Goal: Transaction & Acquisition: Purchase product/service

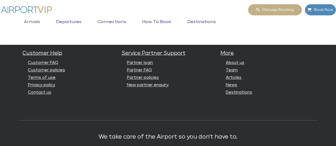
scroll to position [1404, 0]
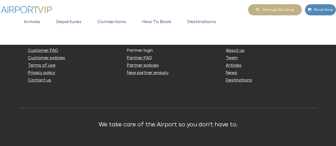
click at [140, 53] on link "Partner login" at bounding box center [140, 51] width 26 height 4
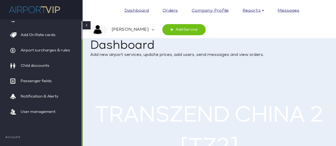
click at [84, 100] on div "Toggle navigation Dashboard Orders Company profile Reports Report 1 Report 2 Re…" at bounding box center [168, 86] width 336 height 173
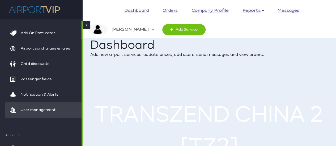
click at [44, 111] on span "User management" at bounding box center [38, 109] width 35 height 15
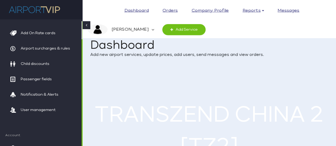
click at [133, 30] on li "charles Company Profile Finance Setup My Profile Help Center" at bounding box center [125, 30] width 74 height 12
click at [151, 30] on icon at bounding box center [152, 29] width 3 height 11
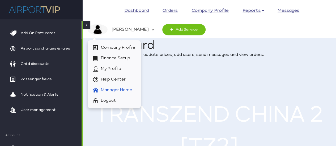
click at [116, 90] on span "Manager Home" at bounding box center [116, 90] width 31 height 11
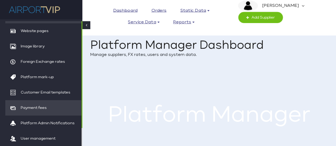
click at [40, 106] on span "Payment fees" at bounding box center [34, 107] width 26 height 15
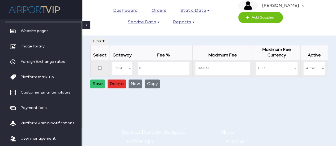
scroll to position [45, 0]
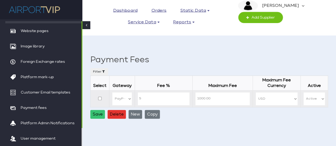
click at [132, 92] on select "PayPal" at bounding box center [122, 98] width 20 height 13
click at [131, 92] on select "PayPal" at bounding box center [122, 98] width 20 height 13
click at [169, 114] on main "Home Dashboard Static Data Manage static data to be used by the whole platform.…" at bounding box center [208, 51] width 253 height 151
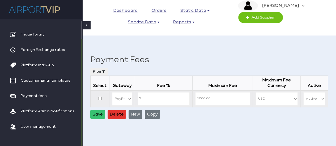
click at [89, 80] on div "Toggle navigation Dashboard Orders Static data Countries Airports Airports Enab…" at bounding box center [168, 41] width 336 height 172
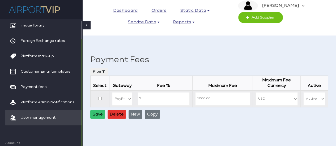
click at [48, 118] on span "User management" at bounding box center [38, 117] width 35 height 15
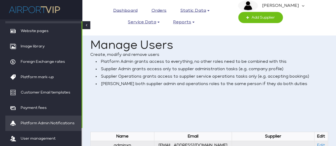
click at [41, 122] on span "Platform Admin Notifications" at bounding box center [48, 123] width 54 height 15
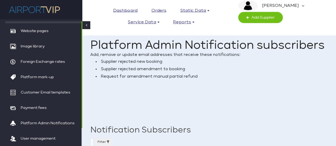
select select
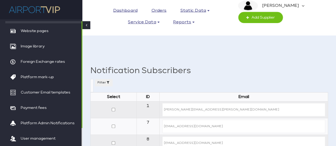
scroll to position [74, 0]
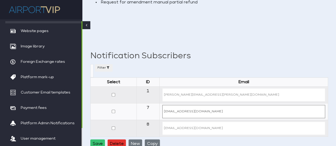
click at [193, 111] on input "contact@airportselect.com" at bounding box center [243, 111] width 163 height 13
click at [199, 112] on input "contact@airportselect.com" at bounding box center [243, 111] width 163 height 13
drag, startPoint x: 209, startPoint y: 111, endPoint x: 219, endPoint y: 112, distance: 10.2
click at [219, 112] on input "contact@airportselect.com" at bounding box center [243, 111] width 163 height 13
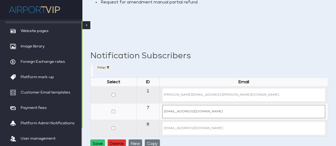
click at [219, 110] on input "contact@airportselect.com" at bounding box center [243, 111] width 163 height 13
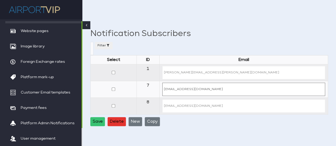
scroll to position [101, 0]
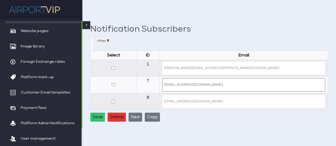
type input "contact@airportvip.com"
drag, startPoint x: 192, startPoint y: 101, endPoint x: 180, endPoint y: 101, distance: 12.2
click at [180, 101] on td "steves@airportselect.com" at bounding box center [243, 101] width 168 height 17
drag, startPoint x: 198, startPoint y: 102, endPoint x: 219, endPoint y: 101, distance: 21.2
click at [219, 101] on input "robertw@airportselect.com" at bounding box center [243, 101] width 163 height 13
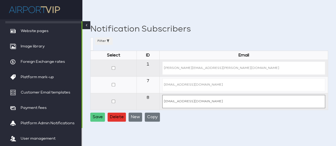
type input "robertw@groundbooker.com"
click at [97, 116] on button "Save" at bounding box center [97, 117] width 15 height 9
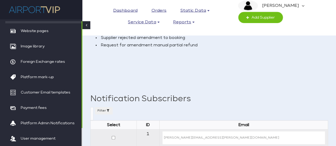
scroll to position [29, 0]
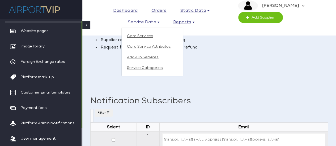
click at [145, 23] on link "Service data" at bounding box center [143, 22] width 31 height 8
click at [146, 37] on link "Core services" at bounding box center [152, 36] width 50 height 8
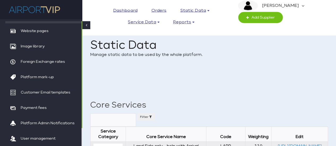
select select
select select "MNA"
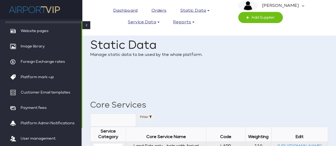
select select "MNA"
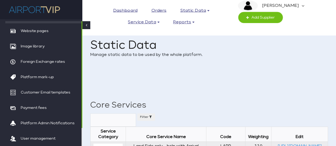
select select "MNA"
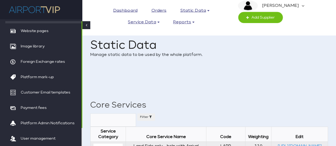
select select "MNA"
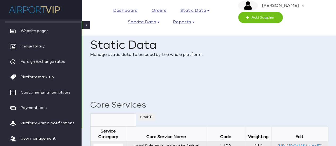
select select "MNA"
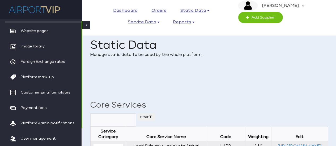
select select "MNA"
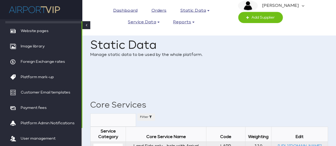
select select "MNA"
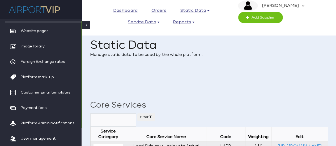
select select "MNA"
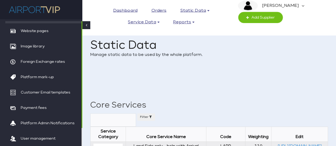
select select "MNA"
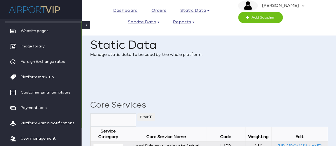
select select "MNA"
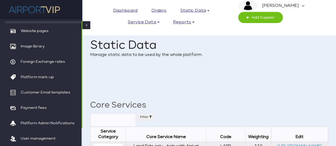
select select "MNA"
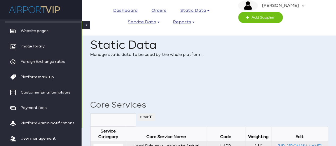
select select "MNA"
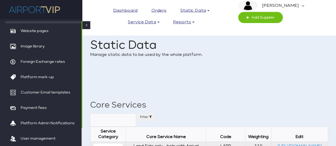
select select "MNA"
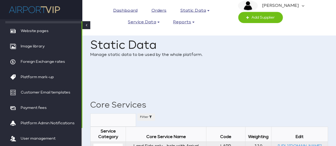
select select "MNA"
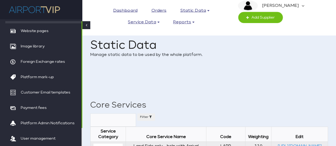
select select "MNA"
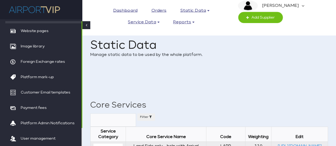
select select "MNA"
select select "LNG"
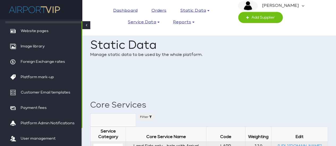
select select "LNG"
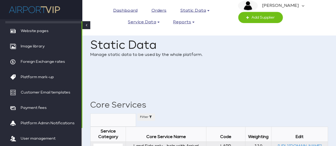
select select "LNG"
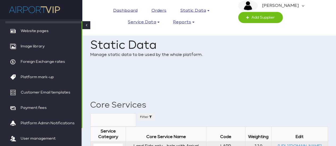
select select "LNG"
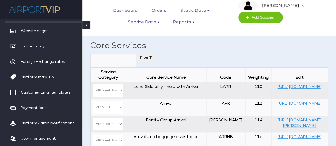
scroll to position [12, 0]
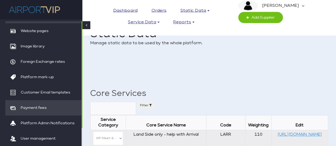
click at [32, 110] on span "Payment fees" at bounding box center [34, 107] width 26 height 15
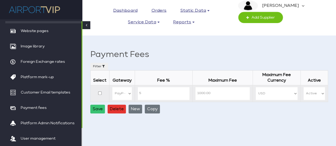
scroll to position [48, 0]
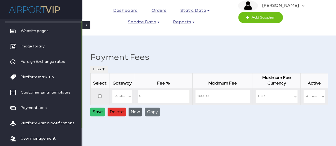
click at [135, 108] on button "New" at bounding box center [135, 112] width 14 height 9
select select
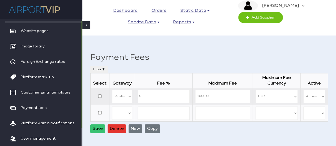
click at [130, 107] on select "PayPal" at bounding box center [122, 113] width 20 height 13
click at [118, 49] on main "Home Dashboard Static Data Manage static data to be used by the whole platform.…" at bounding box center [208, 57] width 253 height 168
click at [95, 124] on button "Save" at bounding box center [97, 128] width 15 height 9
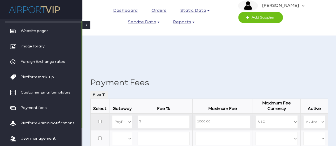
scroll to position [0, 0]
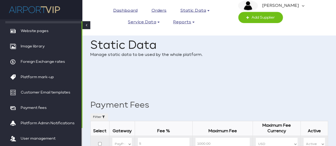
click at [8, 10] on img at bounding box center [34, 9] width 53 height 11
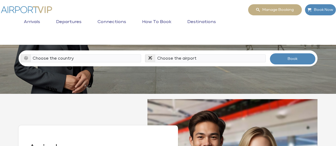
scroll to position [59, 0]
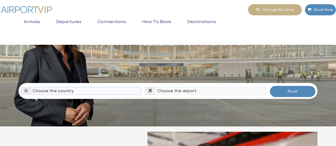
click at [122, 87] on select "Choose the country [GEOGRAPHIC_DATA] [GEOGRAPHIC_DATA] [GEOGRAPHIC_DATA] [GEOGR…" at bounding box center [86, 91] width 111 height 8
click at [130, 87] on select "Choose the country [GEOGRAPHIC_DATA] [GEOGRAPHIC_DATA] [GEOGRAPHIC_DATA] [GEOGR…" at bounding box center [86, 91] width 111 height 8
select select "HRV"
click at [31, 87] on select "Choose the country [GEOGRAPHIC_DATA] [GEOGRAPHIC_DATA] [GEOGRAPHIC_DATA] [GEOGR…" at bounding box center [86, 91] width 111 height 8
click at [218, 87] on select "Choose the [GEOGRAPHIC_DATA] (PUY / LDPL) [GEOGRAPHIC_DATA] (ZAD / LDZD) [GEOGR…" at bounding box center [210, 91] width 111 height 8
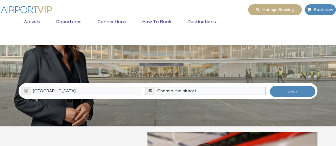
select select "ZAG"
click at [155, 87] on select "Choose the [GEOGRAPHIC_DATA] (PUY / LDPL) [GEOGRAPHIC_DATA] (ZAD / LDZD) [GEOGR…" at bounding box center [210, 91] width 111 height 8
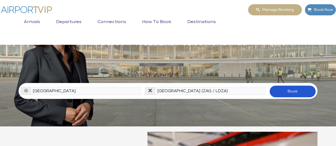
click at [289, 86] on button "Book" at bounding box center [292, 92] width 46 height 12
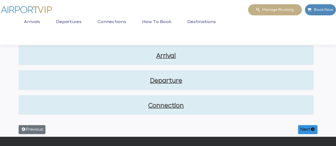
scroll to position [34, 0]
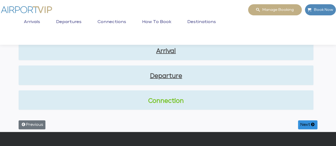
click at [183, 101] on link "Connection" at bounding box center [166, 101] width 286 height 9
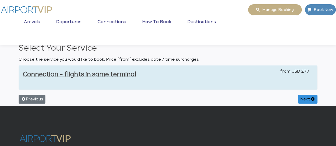
click at [25, 11] on img at bounding box center [26, 9] width 53 height 11
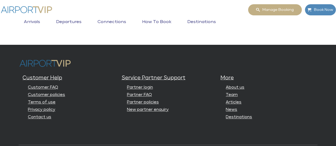
scroll to position [1359, 0]
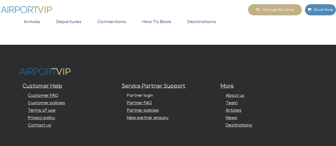
click at [135, 98] on link "Partner login" at bounding box center [140, 96] width 26 height 4
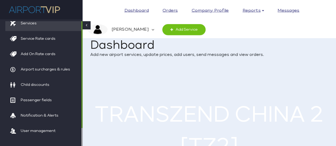
click at [151, 29] on icon at bounding box center [152, 29] width 3 height 11
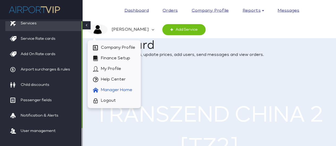
click at [122, 89] on span "Manager Home" at bounding box center [116, 90] width 31 height 11
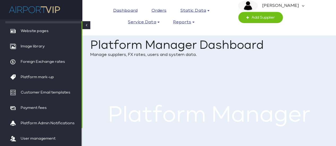
click at [301, 5] on icon at bounding box center [302, 5] width 3 height 11
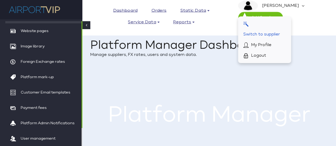
click at [279, 36] on span "Switch to supplier" at bounding box center [261, 34] width 37 height 11
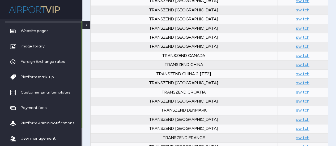
scroll to position [241, 0]
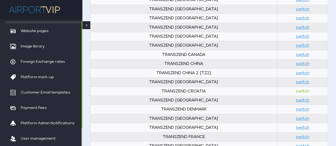
click at [295, 89] on link "switch" at bounding box center [302, 91] width 14 height 4
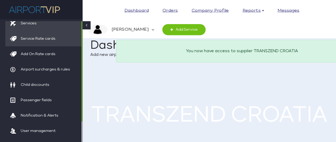
click at [44, 39] on span "Service Rate cards" at bounding box center [38, 38] width 35 height 15
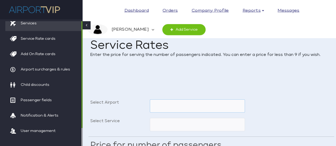
click at [181, 104] on select "[GEOGRAPHIC_DATA] (PUY / [GEOGRAPHIC_DATA]) [GEOGRAPHIC_DATA] (ZAD / LDZD) [GEO…" at bounding box center [197, 105] width 95 height 13
select select "ZAG"
click at [150, 99] on select "Pula Airport (PUY / LDPL) Zadar Airport (ZAD / LDZD) Zagreb Airport (ZAG / LDZA)" at bounding box center [197, 105] width 95 height 13
click at [167, 126] on select "Connection - flights in same terminal International Departure International Arr…" at bounding box center [197, 124] width 95 height 13
select select "CFST"
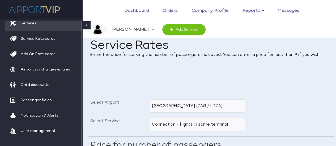
click at [150, 118] on select "Connection - flights in same terminal International Departure International Arr…" at bounding box center [197, 124] width 95 height 13
type input "200"
radio input "true"
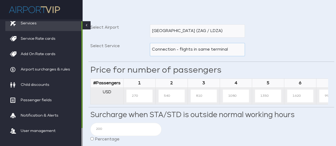
scroll to position [80, 0]
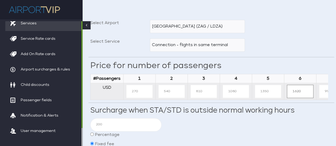
drag, startPoint x: 298, startPoint y: 92, endPoint x: 276, endPoint y: 92, distance: 22.3
click at [276, 92] on tr "USD 270 540 810 1080 1350 1620 9999 9999 9999" at bounding box center [251, 91] width 322 height 17
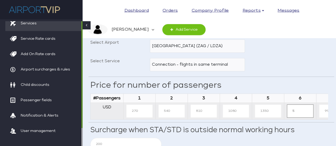
scroll to position [54, 0]
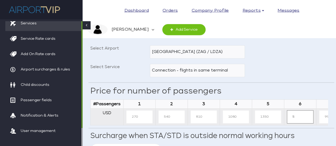
type input "5"
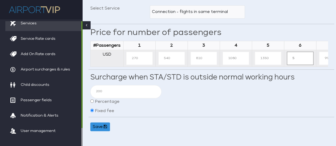
scroll to position [130, 0]
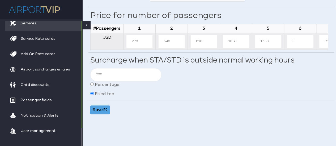
click at [95, 114] on button "Save" at bounding box center [100, 110] width 20 height 9
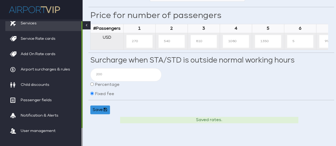
click at [39, 12] on img at bounding box center [34, 9] width 53 height 11
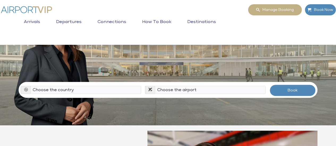
scroll to position [62, 0]
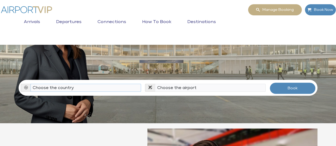
click at [133, 84] on select "Choose the country Albania Austria Bosnia and Herzegovina Canada China Croatia …" at bounding box center [86, 88] width 111 height 8
select select "HRV"
click at [31, 84] on select "Choose the country Albania Austria Bosnia and Herzegovina Canada China Croatia …" at bounding box center [86, 88] width 111 height 8
click at [173, 84] on select "Choose the airport Pula Airport (PUY / LDPL) Zadar Airport (ZAD / LDZD) Zagreb …" at bounding box center [210, 88] width 111 height 8
select select "ZAG"
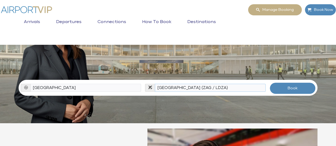
click at [155, 84] on select "Choose the airport Pula Airport (PUY / LDPL) Zadar Airport (ZAD / LDZD) Zagreb …" at bounding box center [210, 88] width 111 height 8
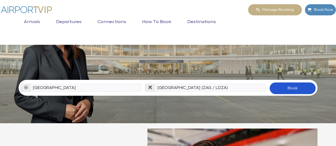
click at [285, 83] on button "Book" at bounding box center [292, 89] width 46 height 12
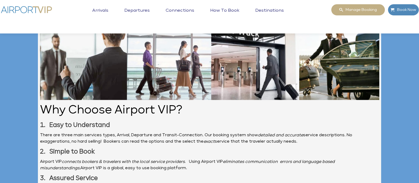
scroll to position [853, 0]
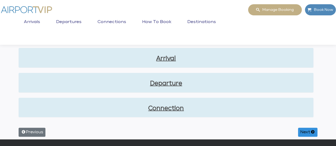
scroll to position [36, 0]
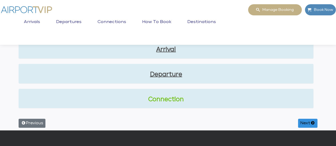
click at [161, 97] on link "Connection" at bounding box center [166, 99] width 286 height 9
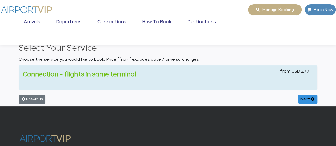
click at [124, 73] on link "Connection - flights in same terminal" at bounding box center [79, 75] width 113 height 6
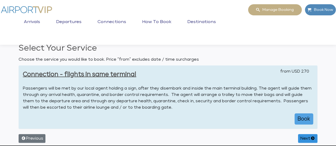
click at [302, 120] on button "Book" at bounding box center [303, 119] width 19 height 11
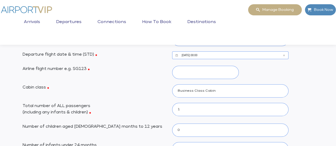
scroll to position [73, 0]
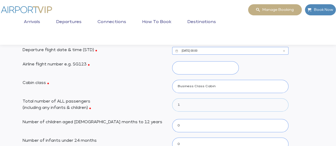
click at [196, 103] on select "0 1 2 3 4 5 6" at bounding box center [230, 104] width 116 height 13
select select "6"
click at [172, 98] on select "0 1 2 3 4 5 6" at bounding box center [230, 104] width 116 height 13
type input "5"
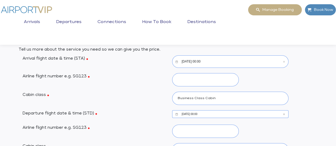
scroll to position [0, 0]
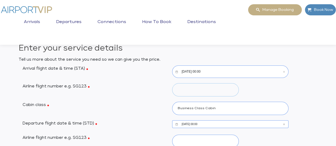
click at [183, 89] on input "Airline flight number e.g. SG123" at bounding box center [205, 89] width 67 height 13
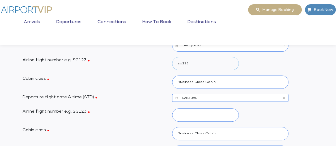
scroll to position [39, 0]
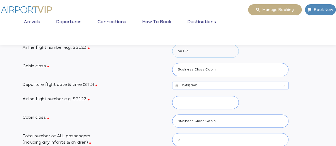
type input "sd123"
click at [192, 101] on input "Airline flight number e.g. SG123" at bounding box center [205, 102] width 67 height 13
type input "we234"
drag, startPoint x: 189, startPoint y: 136, endPoint x: 197, endPoint y: 133, distance: 7.9
click at [189, 136] on select "0 1 2 3 4 5 6" at bounding box center [230, 139] width 116 height 13
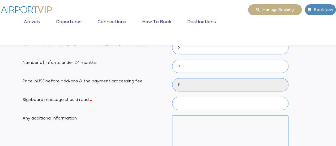
scroll to position [153, 0]
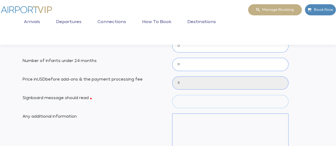
click at [195, 102] on input "Signboard message should read" at bounding box center [230, 101] width 116 height 13
click at [185, 102] on input "test ting 1" at bounding box center [230, 101] width 116 height 13
type input "testing 1"
click at [170, 121] on div at bounding box center [230, 142] width 124 height 56
click at [181, 116] on textarea "Any additional information" at bounding box center [230, 142] width 116 height 56
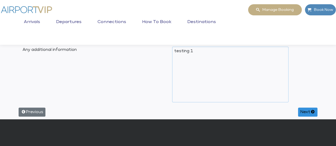
scroll to position [221, 0]
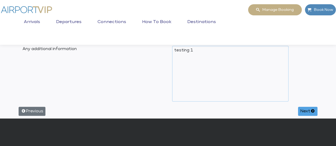
type textarea "testing 1"
click at [308, 110] on button "Next" at bounding box center [307, 111] width 19 height 9
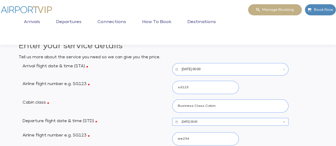
scroll to position [0, 0]
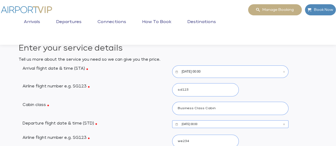
click at [216, 72] on input "[DATE] 00:00" at bounding box center [230, 72] width 116 height 12
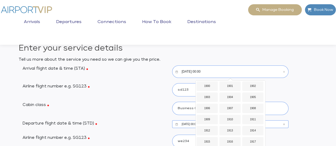
scroll to position [420, 0]
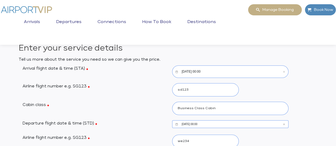
click at [198, 73] on input "[DATE] 00:00" at bounding box center [230, 72] width 116 height 12
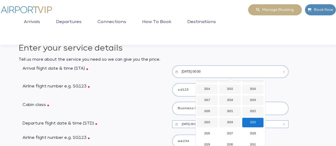
click at [206, 72] on input "[DATE] 00:00" at bounding box center [230, 72] width 116 height 12
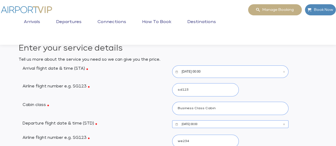
click at [206, 72] on input "[DATE] 00:00" at bounding box center [230, 72] width 116 height 12
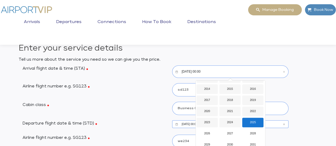
click at [250, 122] on div "2025" at bounding box center [252, 123] width 21 height 10
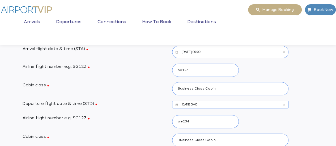
scroll to position [21, 0]
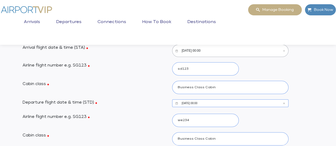
click at [236, 50] on input "[DATE] 00:00" at bounding box center [230, 51] width 116 height 12
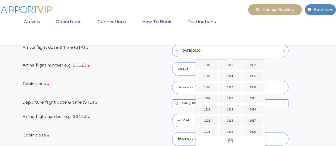
scroll to position [420, 0]
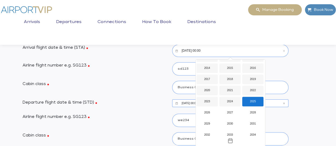
click at [254, 105] on div "2025" at bounding box center [252, 102] width 21 height 10
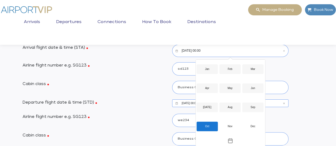
click at [209, 126] on div "Oct" at bounding box center [206, 127] width 21 height 10
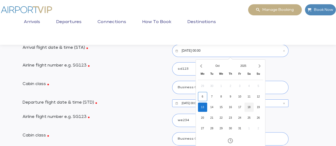
click at [250, 109] on div "18" at bounding box center [248, 107] width 9 height 9
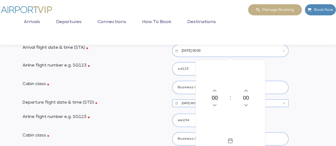
click at [216, 100] on button "00" at bounding box center [214, 98] width 7 height 6
click at [208, 100] on div "09" at bounding box center [206, 99] width 21 height 10
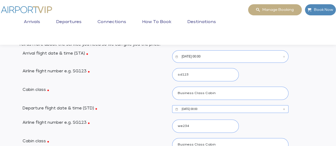
scroll to position [11, 0]
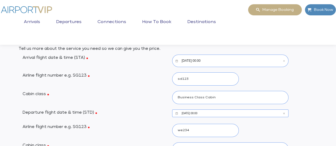
click at [201, 61] on input "[DATE] 00:00" at bounding box center [230, 61] width 116 height 12
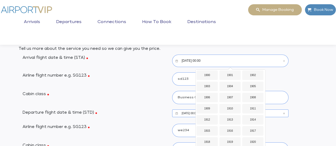
scroll to position [420, 0]
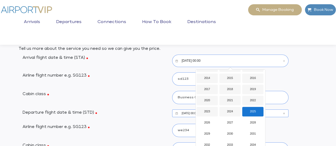
click at [249, 111] on div "2025" at bounding box center [252, 112] width 21 height 10
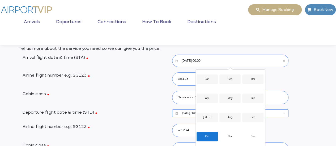
click at [206, 136] on div "Oct" at bounding box center [206, 137] width 21 height 10
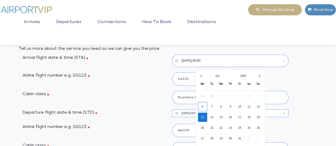
click at [204, 116] on div "13" at bounding box center [202, 117] width 9 height 9
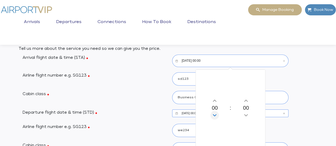
click at [217, 111] on button "00" at bounding box center [214, 108] width 7 height 6
click at [207, 109] on div "09" at bounding box center [206, 109] width 21 height 10
drag, startPoint x: 249, startPoint y: 134, endPoint x: 249, endPoint y: 128, distance: 5.9
click at [249, 128] on div "09 : 00" at bounding box center [230, 108] width 69 height 76
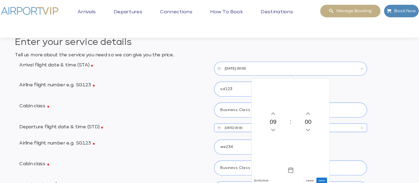
scroll to position [11, 0]
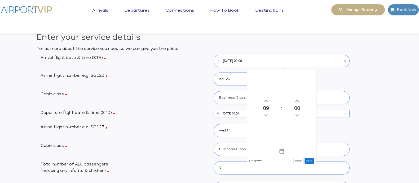
drag, startPoint x: 246, startPoint y: 128, endPoint x: 307, endPoint y: 161, distance: 69.4
click at [307, 146] on button "Select" at bounding box center [310, 161] width 10 height 6
type input "[DATE] 09:00"
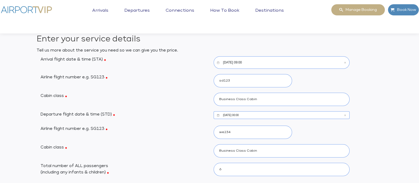
scroll to position [0, 0]
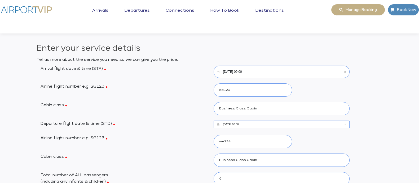
click at [243, 123] on input "[DATE] 00:00" at bounding box center [282, 124] width 136 height 8
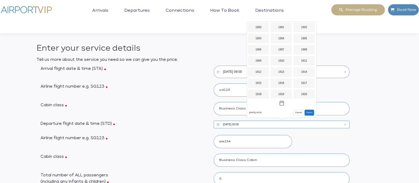
scroll to position [420, 0]
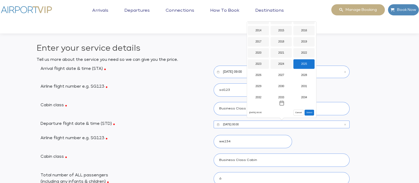
click at [304, 64] on div "2025" at bounding box center [304, 64] width 21 height 10
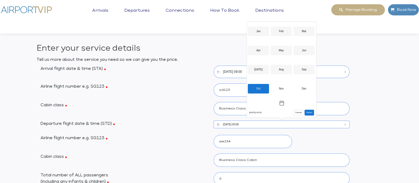
click at [258, 88] on div "Oct" at bounding box center [258, 89] width 21 height 10
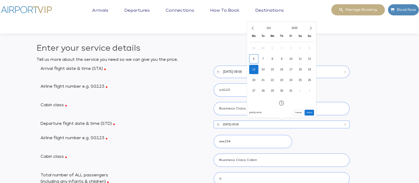
click at [253, 69] on div "13" at bounding box center [253, 69] width 9 height 9
click at [267, 66] on icon "Decrement hours" at bounding box center [266, 67] width 6 height 8
click at [268, 66] on icon "Decrement hours" at bounding box center [266, 67] width 6 height 8
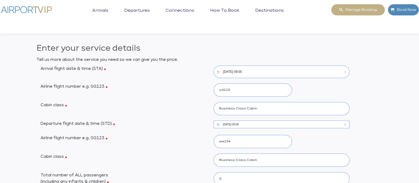
click at [335, 72] on icon "Clear value" at bounding box center [346, 72] width 2 height 2
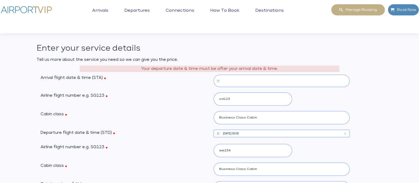
click at [242, 80] on input "Datepicker input" at bounding box center [282, 81] width 136 height 12
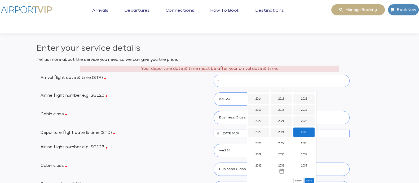
click at [228, 81] on input "Datepicker input" at bounding box center [282, 81] width 136 height 12
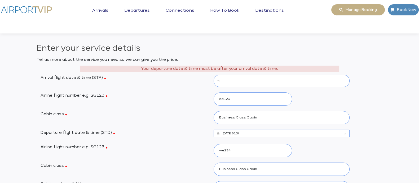
click at [218, 81] on icon "Calendar icon" at bounding box center [218, 81] width 9 height 6
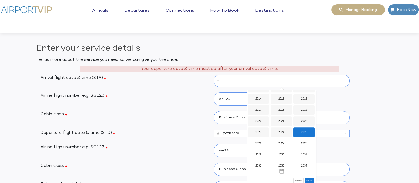
click at [302, 132] on div "2025" at bounding box center [304, 132] width 21 height 10
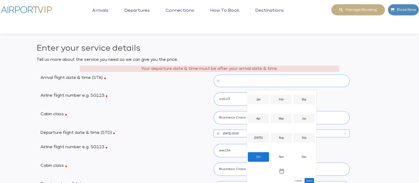
click at [260, 146] on div "Oct" at bounding box center [258, 157] width 21 height 10
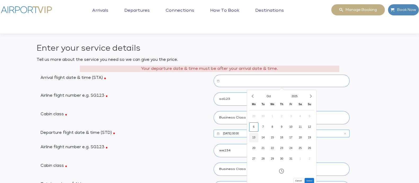
click at [255, 137] on div "13" at bounding box center [253, 137] width 9 height 9
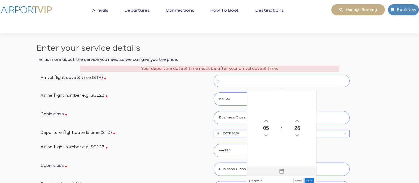
click at [282, 146] on icon "Close time Picker" at bounding box center [282, 170] width 5 height 1
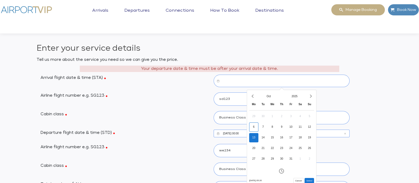
click at [236, 80] on input "Datepicker input" at bounding box center [282, 81] width 136 height 12
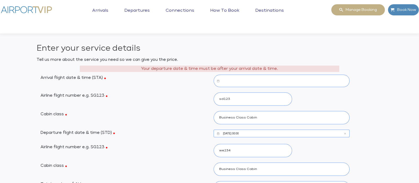
click at [232, 77] on input "Datepicker input" at bounding box center [282, 81] width 136 height 12
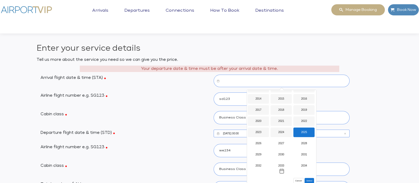
click at [216, 80] on icon "Calendar icon" at bounding box center [218, 81] width 9 height 6
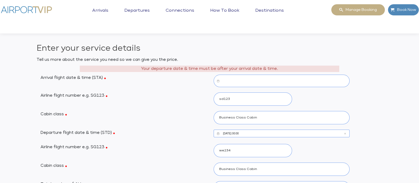
click at [216, 80] on icon "Calendar icon" at bounding box center [218, 81] width 9 height 6
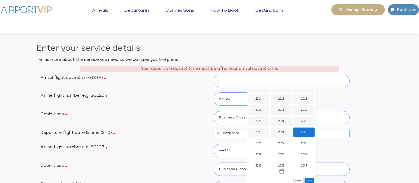
click at [303, 128] on div "2025" at bounding box center [304, 132] width 21 height 10
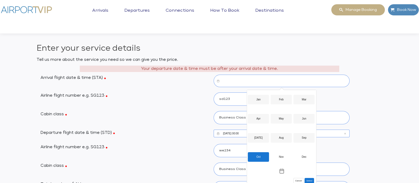
click at [258, 146] on div "Oct" at bounding box center [258, 157] width 21 height 10
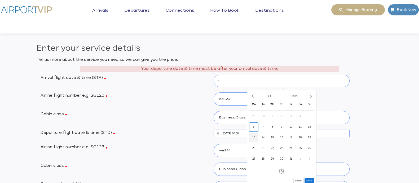
click at [253, 137] on div "13" at bounding box center [253, 137] width 9 height 9
click at [307, 146] on button "Select" at bounding box center [310, 181] width 10 height 6
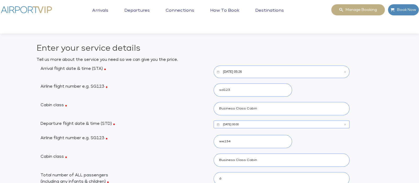
click at [242, 71] on input "[DATE] 05:26" at bounding box center [282, 72] width 136 height 12
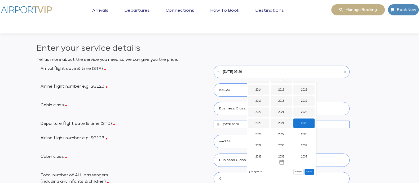
click at [306, 121] on div "2025" at bounding box center [304, 123] width 21 height 10
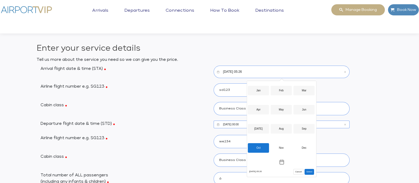
click at [257, 146] on div "Oct" at bounding box center [258, 148] width 21 height 10
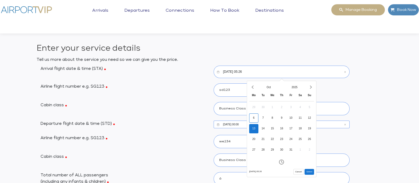
click at [253, 126] on div "13" at bounding box center [253, 128] width 9 height 9
click at [298, 127] on icon "Decrement minutes" at bounding box center [297, 126] width 3 height 2
click at [298, 127] on icon "Decrement minutes" at bounding box center [297, 126] width 6 height 8
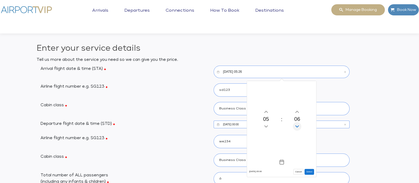
click at [298, 127] on icon "Decrement minutes" at bounding box center [297, 126] width 6 height 8
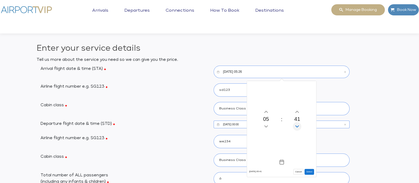
click at [298, 127] on icon "Decrement minutes" at bounding box center [297, 126] width 6 height 8
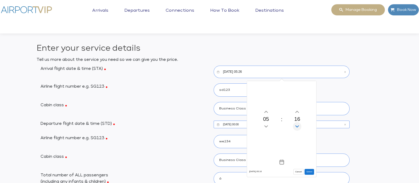
click at [298, 127] on icon "Decrement minutes" at bounding box center [297, 126] width 6 height 8
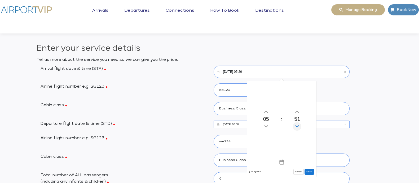
click at [298, 127] on icon "Decrement minutes" at bounding box center [297, 126] width 6 height 8
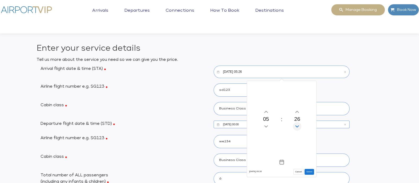
click at [298, 127] on icon "Decrement minutes" at bounding box center [297, 126] width 6 height 8
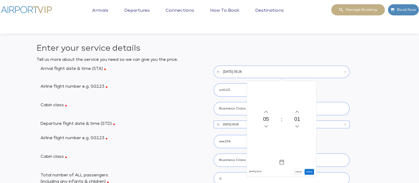
click at [311, 146] on button "Select" at bounding box center [310, 172] width 10 height 6
type input "[DATE] 05:01"
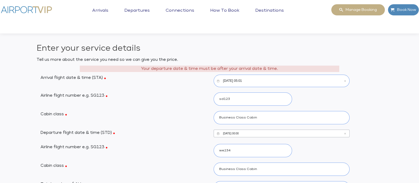
click at [242, 135] on input "[DATE] 00:00" at bounding box center [282, 133] width 136 height 8
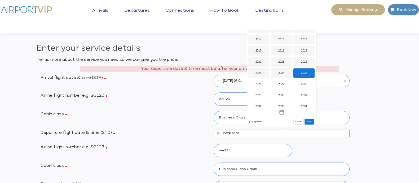
click at [303, 71] on div "2025" at bounding box center [304, 73] width 21 height 10
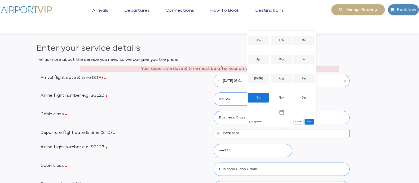
click at [257, 99] on div "Oct" at bounding box center [258, 98] width 21 height 10
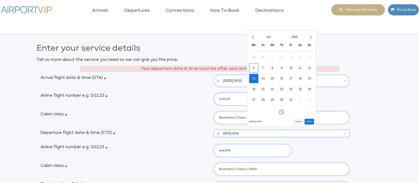
click at [255, 79] on div "13" at bounding box center [253, 78] width 9 height 9
click at [268, 62] on icon "Increment hours" at bounding box center [265, 62] width 3 height 2
click at [267, 62] on icon "Increment hours" at bounding box center [265, 62] width 3 height 2
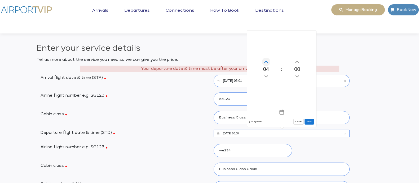
click at [267, 62] on icon "Increment hours" at bounding box center [265, 62] width 3 height 2
click at [266, 61] on icon "Increment hours" at bounding box center [266, 62] width 6 height 8
click at [309, 122] on button "Select" at bounding box center [310, 122] width 10 height 6
type input "[DATE] 07:00"
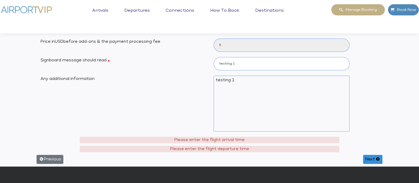
scroll to position [208, 0]
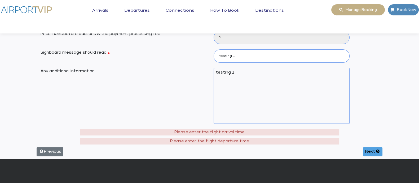
click at [335, 146] on button "Next" at bounding box center [372, 151] width 19 height 9
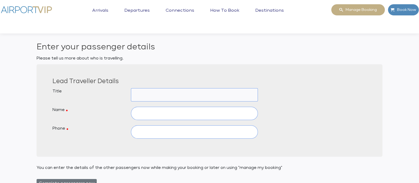
scroll to position [0, 0]
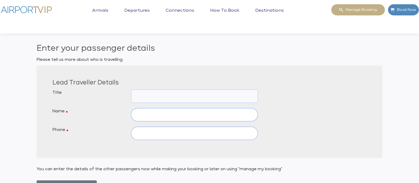
click at [151, 96] on select "Mr Mrs Dr [PERSON_NAME] M/S [PERSON_NAME] Prof -" at bounding box center [194, 95] width 127 height 13
select select "MR"
click at [131, 89] on select "Mr Mrs Dr [PERSON_NAME] M/S [PERSON_NAME] Prof -" at bounding box center [194, 95] width 127 height 13
click at [145, 113] on input "text" at bounding box center [194, 114] width 127 height 13
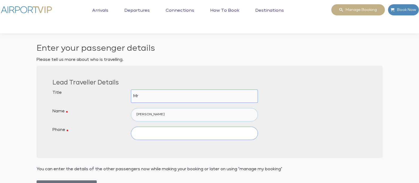
type input "[PERSON_NAME]"
click at [152, 136] on input "text" at bounding box center [194, 133] width 127 height 13
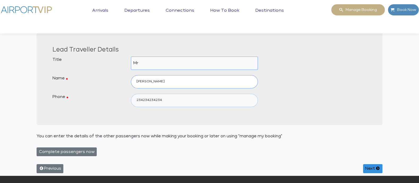
scroll to position [66, 0]
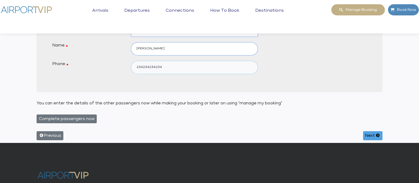
type input "234234234234"
click at [335, 136] on button "Next" at bounding box center [372, 135] width 19 height 9
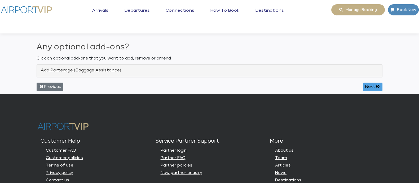
scroll to position [0, 0]
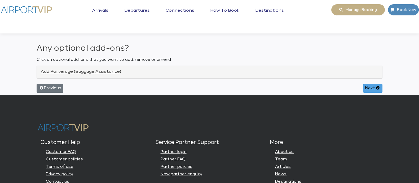
click at [335, 88] on button "Next" at bounding box center [372, 88] width 19 height 9
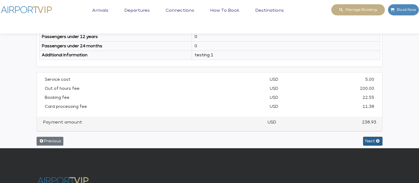
scroll to position [175, 0]
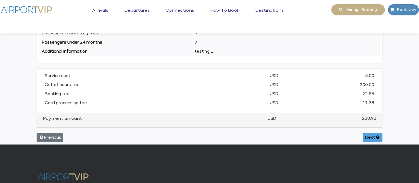
click at [335, 135] on button "Next" at bounding box center [372, 137] width 19 height 9
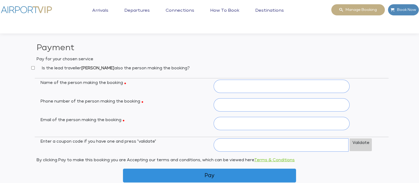
scroll to position [0, 0]
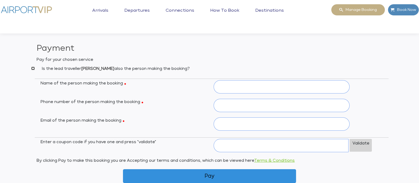
click at [32, 67] on input "Is the lead traveller [PERSON_NAME] also the person making the booking?" at bounding box center [32, 68] width 3 height 3
checkbox input "true"
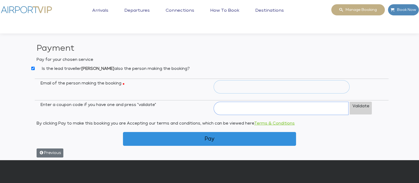
click at [249, 88] on input "Email of the person making the booking" at bounding box center [282, 86] width 136 height 13
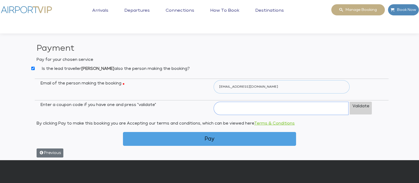
type input "[EMAIL_ADDRESS][DOMAIN_NAME]"
click at [204, 140] on button "Pay" at bounding box center [209, 139] width 173 height 14
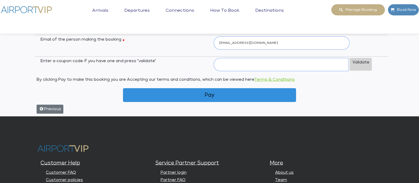
scroll to position [44, 0]
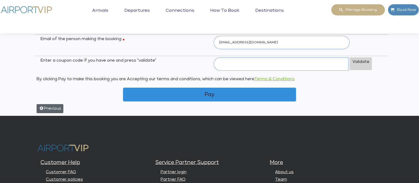
click at [50, 107] on button "Previous" at bounding box center [50, 108] width 27 height 9
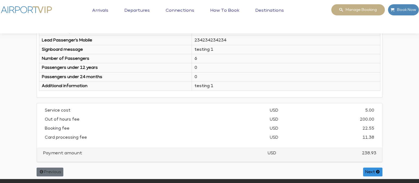
scroll to position [143, 0]
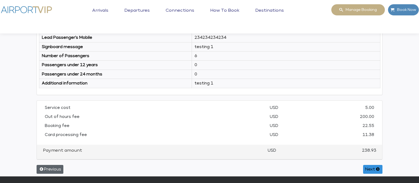
click at [57, 146] on button "Previous" at bounding box center [50, 169] width 27 height 9
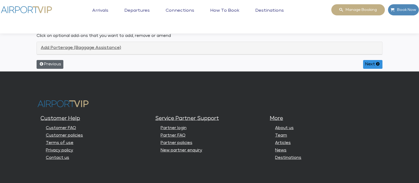
scroll to position [0, 0]
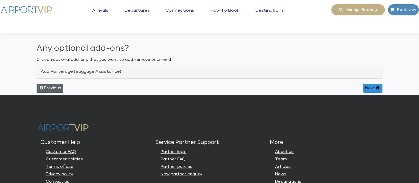
click at [50, 87] on button "Previous" at bounding box center [50, 88] width 27 height 9
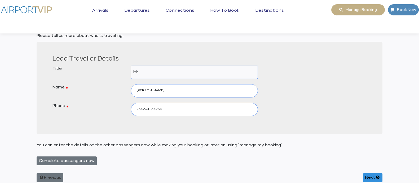
scroll to position [39, 0]
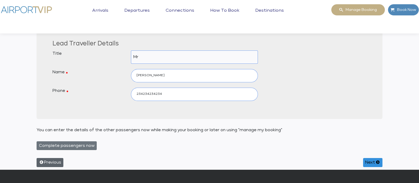
click at [46, 146] on button "Previous" at bounding box center [50, 162] width 27 height 9
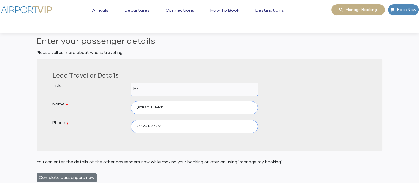
select select "6"
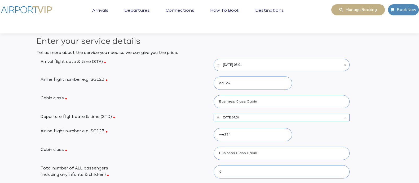
scroll to position [0, 0]
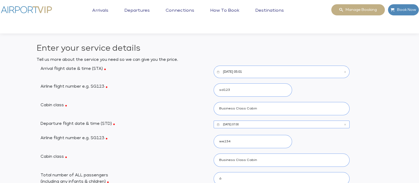
click at [252, 72] on input "[DATE] 05:01" at bounding box center [282, 72] width 136 height 12
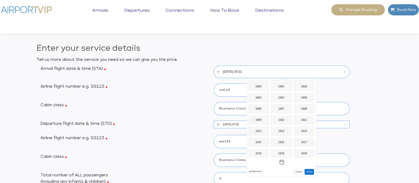
scroll to position [420, 0]
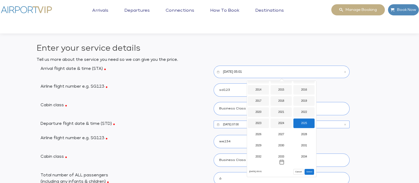
click at [244, 71] on input "[DATE] 05:01" at bounding box center [282, 72] width 136 height 12
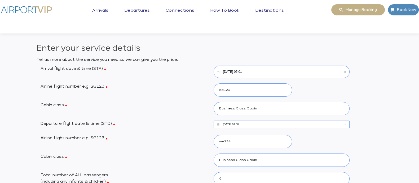
click at [244, 71] on input "[DATE] 05:01" at bounding box center [282, 72] width 136 height 12
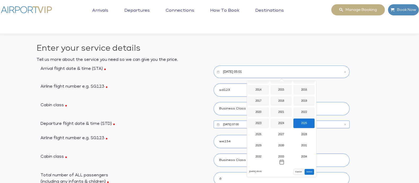
click at [302, 124] on div "2025" at bounding box center [304, 123] width 21 height 10
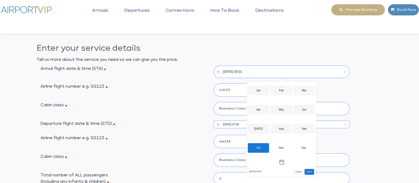
click at [261, 146] on div "Oct" at bounding box center [258, 148] width 21 height 10
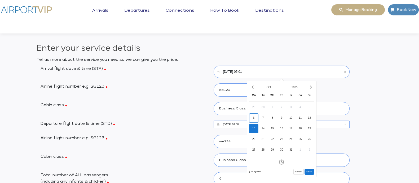
click at [252, 129] on div "13" at bounding box center [253, 128] width 9 height 9
click at [267, 111] on icon "Increment hours" at bounding box center [265, 112] width 3 height 2
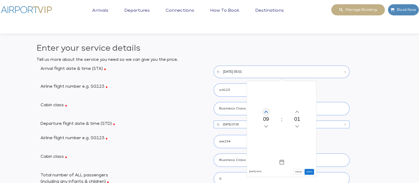
click at [267, 111] on icon "Increment hours" at bounding box center [265, 112] width 3 height 2
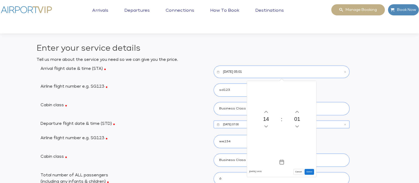
click at [310, 146] on button "Select" at bounding box center [310, 172] width 10 height 6
type input "[DATE] 14:01"
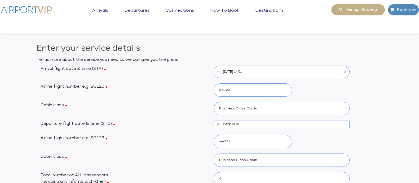
click at [243, 125] on input "[DATE] 07:00" at bounding box center [282, 124] width 136 height 8
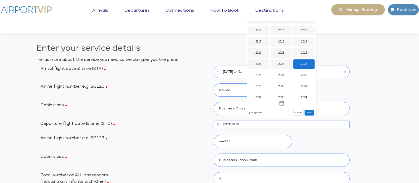
click at [303, 63] on div "2025" at bounding box center [304, 64] width 21 height 10
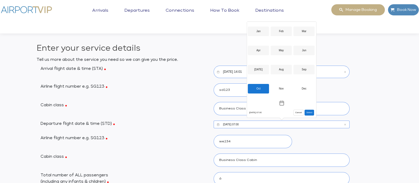
click at [257, 88] on div "Oct" at bounding box center [258, 89] width 21 height 10
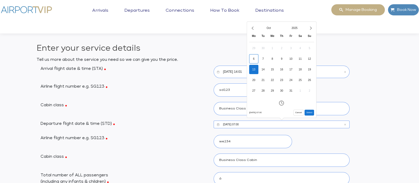
click at [255, 70] on div "13" at bounding box center [253, 69] width 9 height 9
click at [265, 52] on icon "Increment hours" at bounding box center [265, 53] width 3 height 2
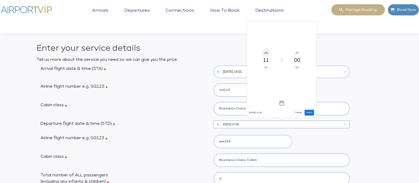
click at [265, 52] on icon "Increment hours" at bounding box center [265, 53] width 3 height 2
click at [308, 112] on button "Select" at bounding box center [310, 113] width 10 height 6
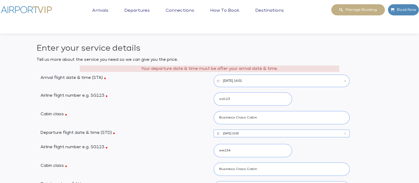
click at [245, 133] on input "[DATE] 15:00" at bounding box center [282, 133] width 136 height 8
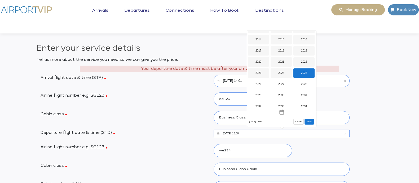
click at [307, 72] on div "2025" at bounding box center [304, 73] width 21 height 10
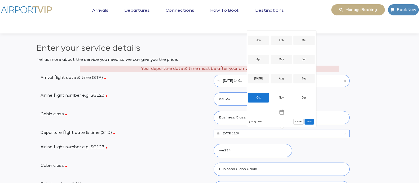
click at [259, 95] on div "Oct" at bounding box center [258, 98] width 21 height 10
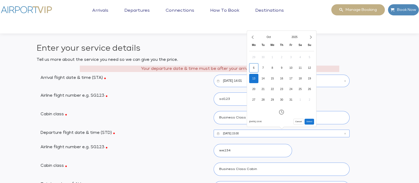
click at [256, 78] on div "13" at bounding box center [253, 78] width 9 height 9
click at [266, 61] on icon "Increment hours" at bounding box center [266, 62] width 6 height 8
click at [310, 121] on button "Select" at bounding box center [310, 122] width 10 height 6
type input "[DATE] 16:00"
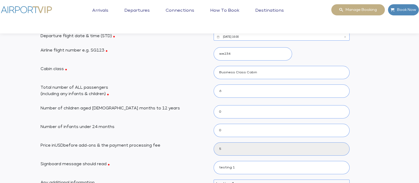
scroll to position [89, 0]
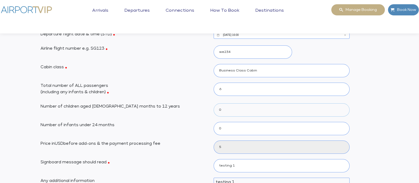
click at [218, 109] on select "0 1 2 3 4 5 6" at bounding box center [282, 109] width 136 height 13
select select "5"
click at [214, 103] on select "0 1 2 3 4 5 6" at bounding box center [282, 109] width 136 height 13
type input "1620"
click at [221, 109] on select "0 1 2 3 4 5 6" at bounding box center [282, 109] width 136 height 13
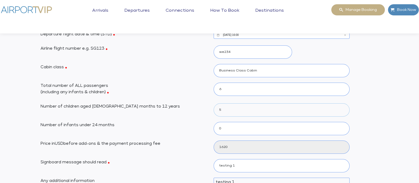
select select "0"
click at [214, 103] on select "0 1 2 3 4 5 6" at bounding box center [282, 109] width 136 height 13
type input "5"
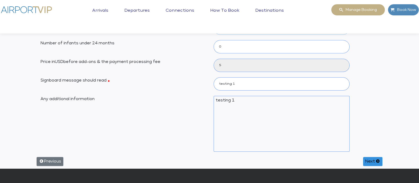
scroll to position [191, 0]
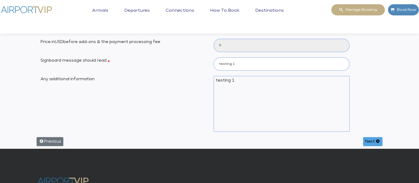
click at [335, 141] on button "Next" at bounding box center [372, 141] width 19 height 9
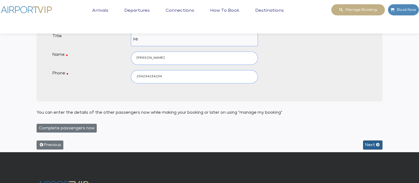
scroll to position [57, 0]
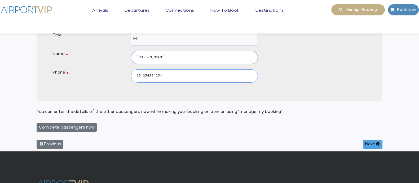
click at [335, 144] on button "Next" at bounding box center [372, 144] width 19 height 9
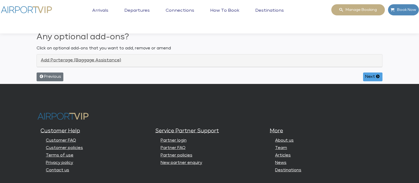
scroll to position [0, 0]
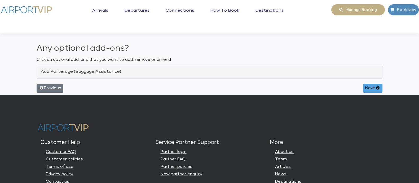
click at [335, 89] on button "Next" at bounding box center [372, 88] width 19 height 9
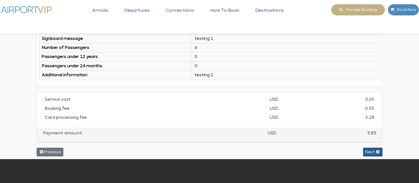
scroll to position [151, 0]
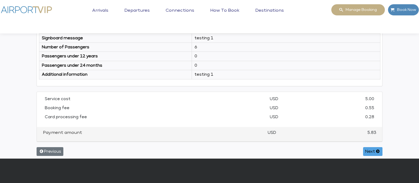
click at [335, 146] on button "Next" at bounding box center [372, 151] width 19 height 9
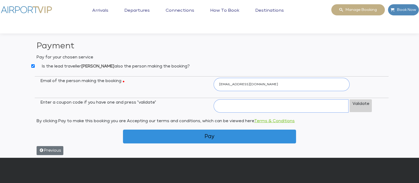
scroll to position [0, 0]
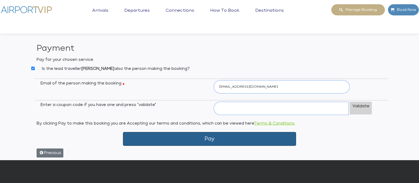
click at [207, 137] on button "Pay" at bounding box center [209, 139] width 173 height 14
